Goal: Task Accomplishment & Management: Use online tool/utility

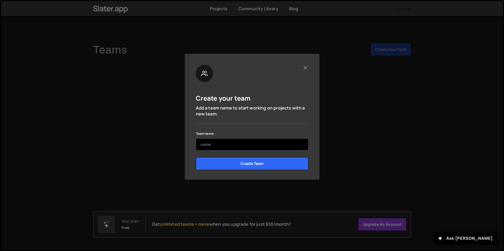
click at [236, 146] on input "text" at bounding box center [252, 145] width 113 height 12
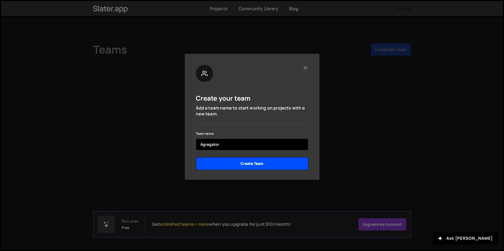
type input "Agregator"
click at [244, 161] on input "Create Team" at bounding box center [252, 163] width 113 height 13
click at [246, 165] on input "Create Team" at bounding box center [252, 163] width 113 height 13
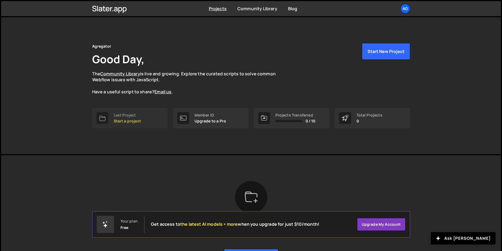
click at [127, 122] on p "Start a project" at bounding box center [127, 121] width 27 height 4
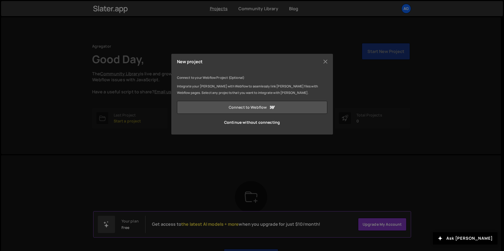
click at [254, 109] on link "Connect to Webflow" at bounding box center [252, 107] width 150 height 13
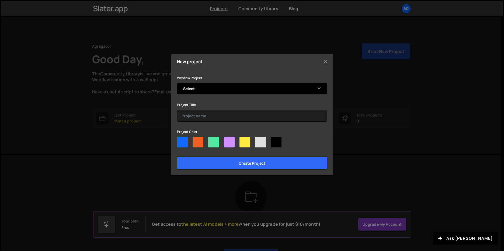
select select "68ddfea0e0e521470795b990"
click at [177, 83] on select "-Select- Agregator beama" at bounding box center [252, 89] width 150 height 12
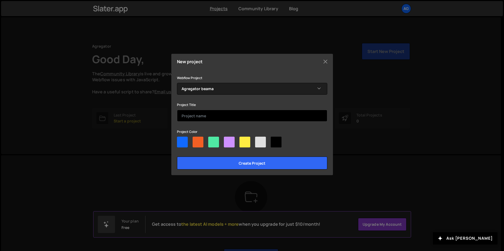
click at [295, 120] on input "text" at bounding box center [252, 116] width 150 height 12
type input "flow"
click at [275, 141] on div at bounding box center [276, 142] width 11 height 11
click at [274, 140] on input"] "radio" at bounding box center [273, 139] width 4 height 4
radio input"] "true"
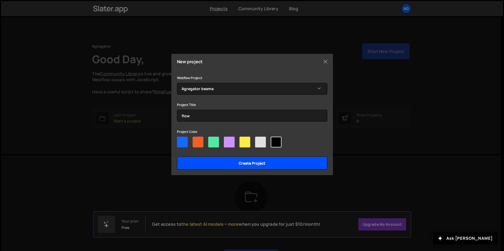
click at [261, 167] on input "Create project" at bounding box center [252, 163] width 150 height 13
click at [261, 164] on input "Create project" at bounding box center [252, 163] width 150 height 13
